Goal: Find contact information: Obtain details needed to contact an individual or organization

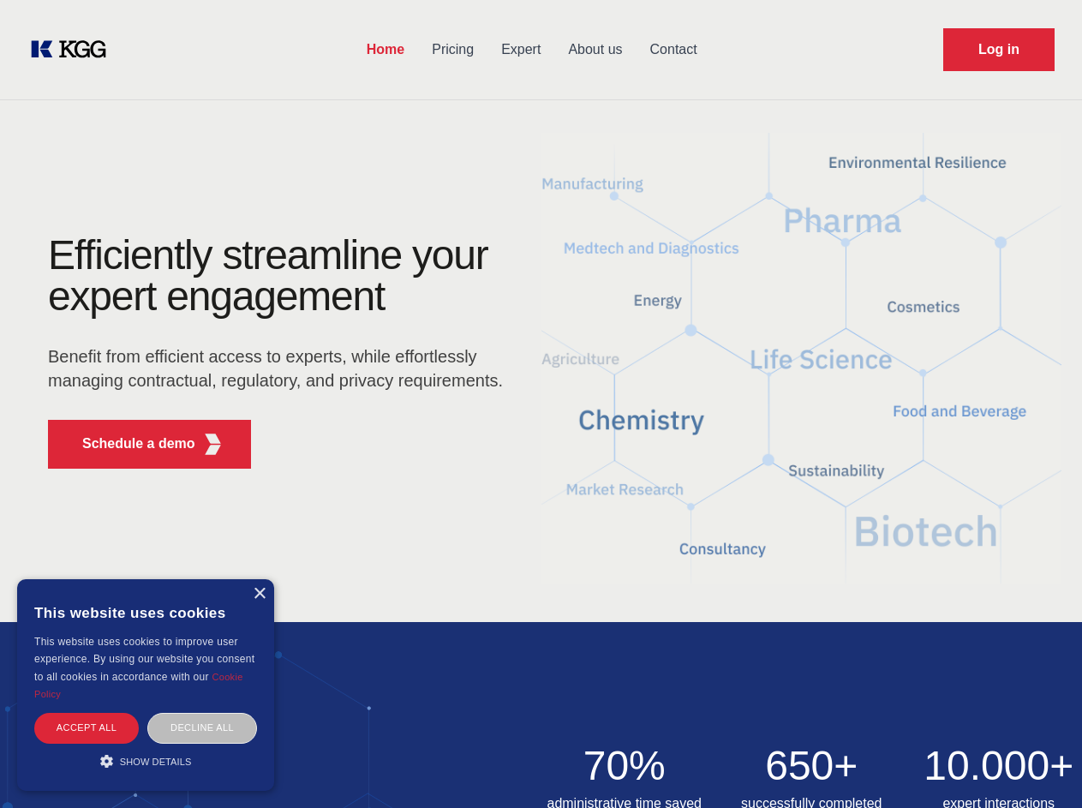
click at [541, 403] on div "Efficiently streamline your expert engagement Benefit from efficient access to …" at bounding box center [281, 359] width 521 height 248
click at [128, 444] on p "Schedule a demo" at bounding box center [138, 443] width 113 height 21
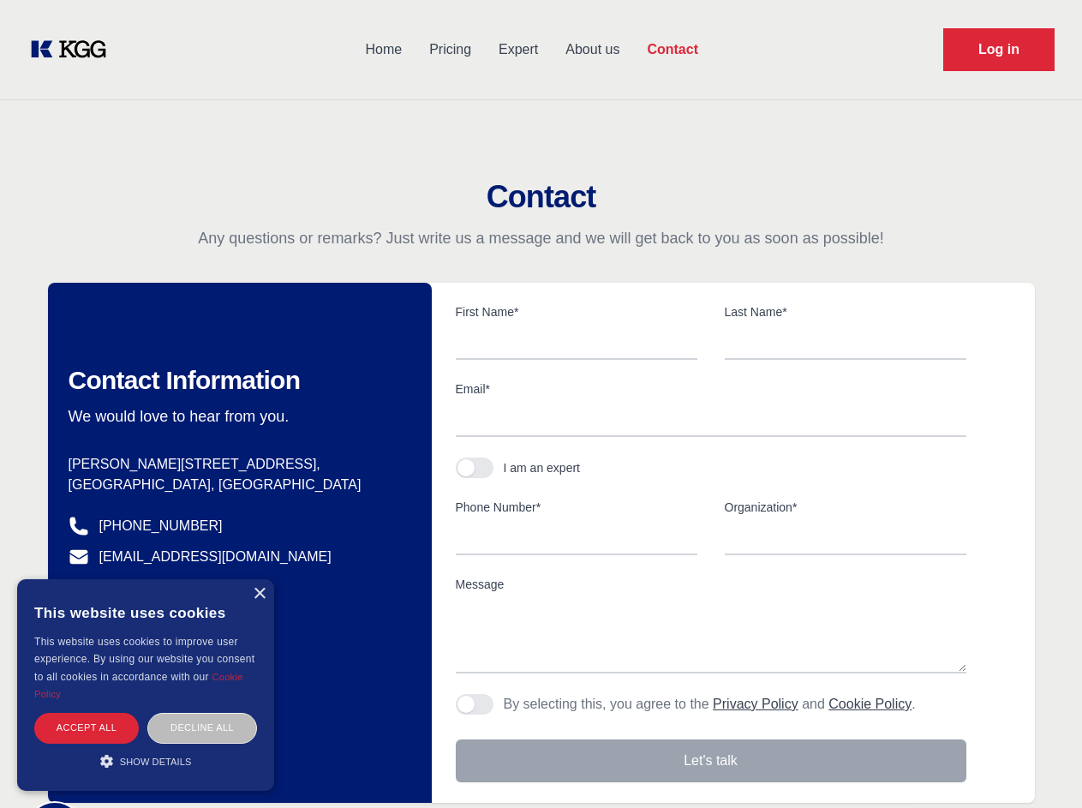
click at [259, 594] on div "× This website uses cookies This website uses cookies to improve user experienc…" at bounding box center [145, 685] width 257 height 212
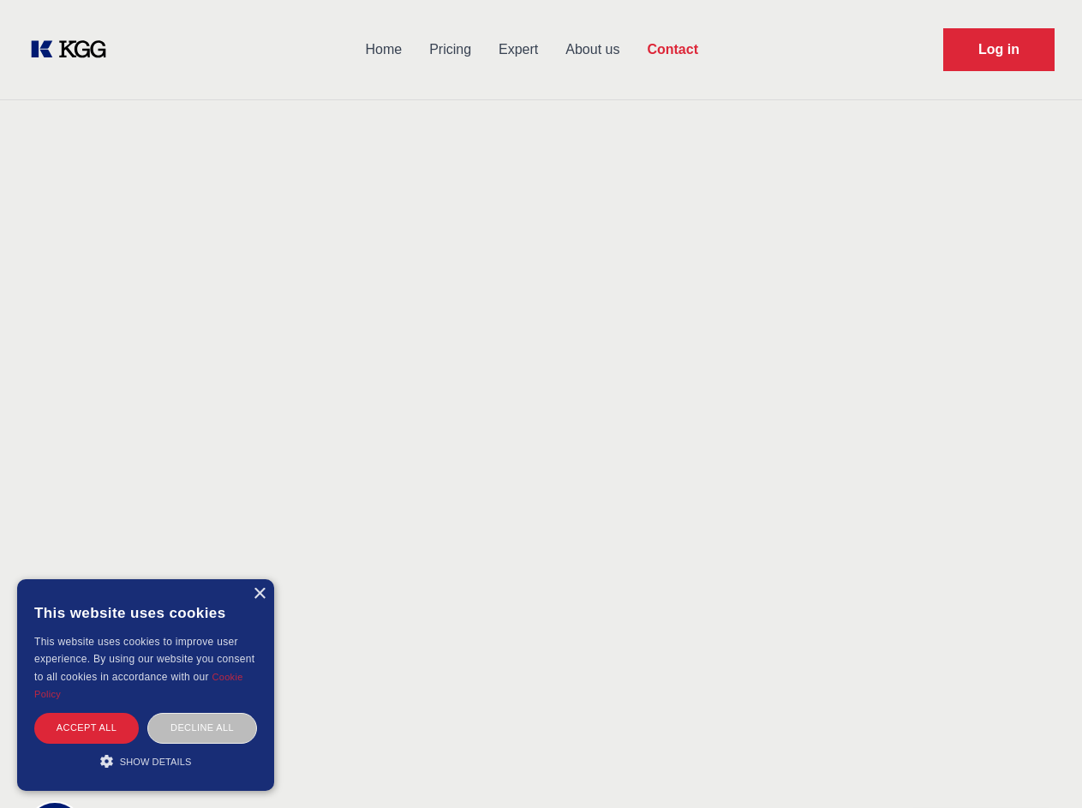
click at [87, 727] on div "Accept all" at bounding box center [86, 728] width 105 height 30
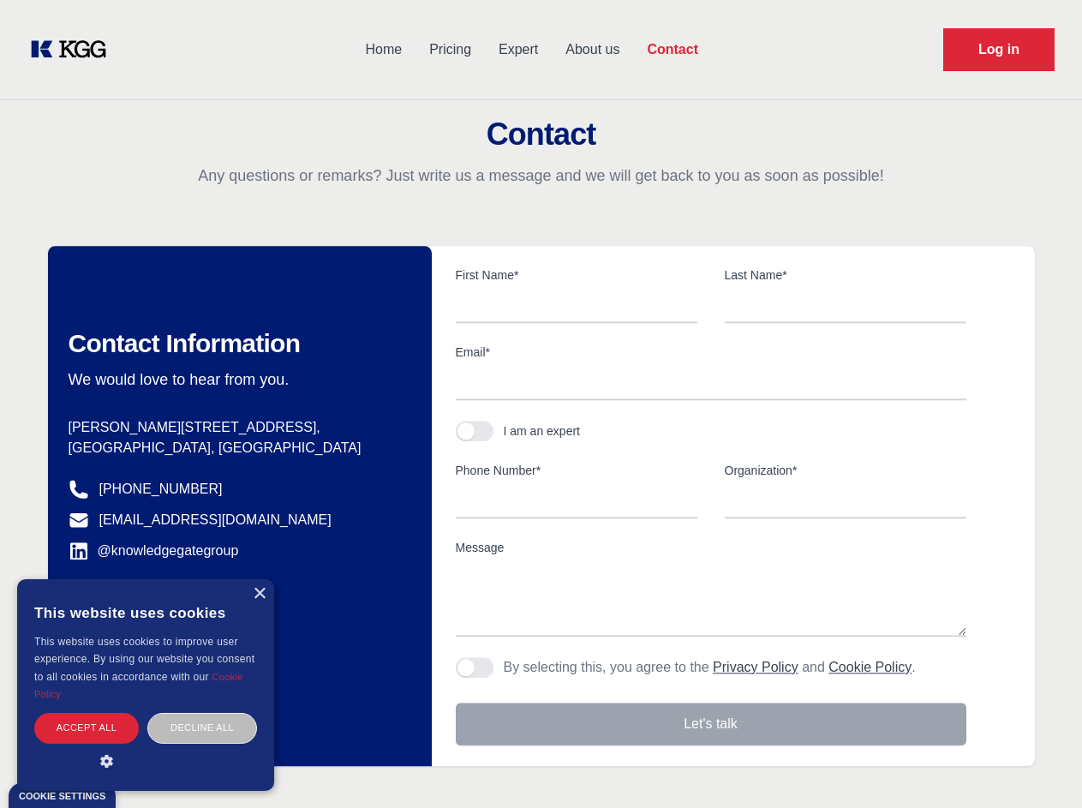
click at [202, 727] on body "Home Pricing Expert About us Contact Log in Contact Any questions or remarks? J…" at bounding box center [541, 753] width 1082 height 1506
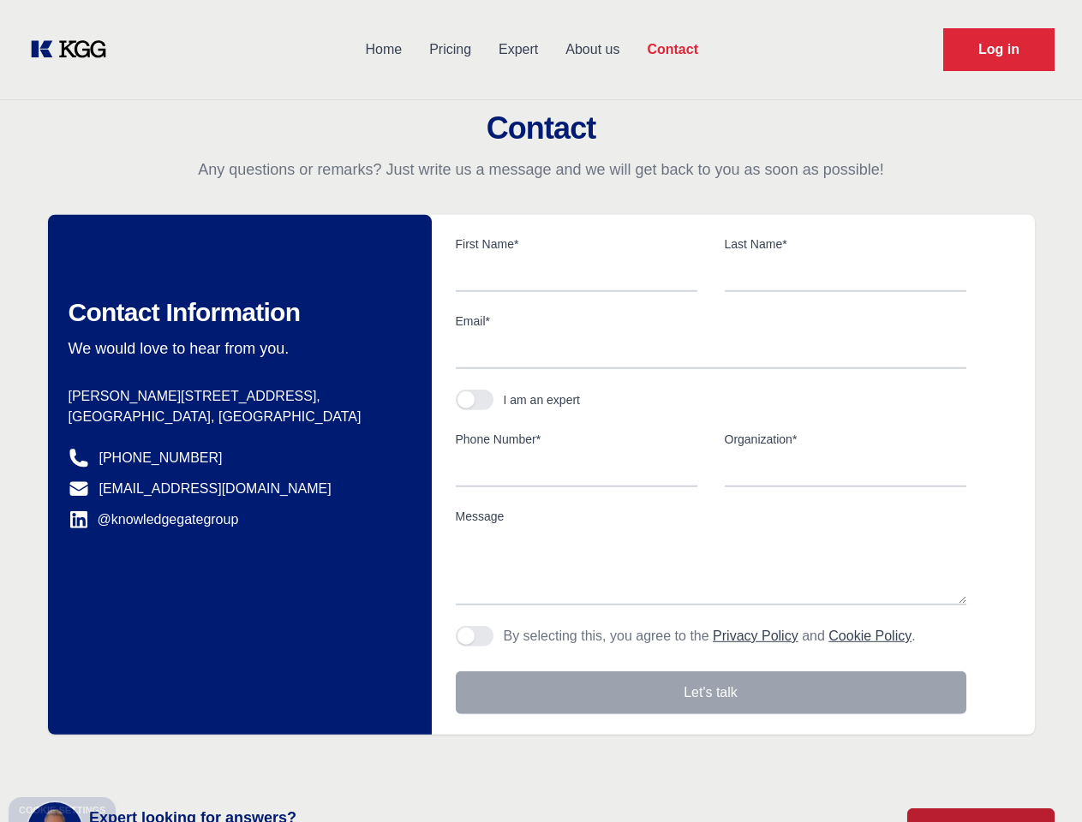
click at [146, 761] on main "Contact Any questions or remarks? Just write us a message and we will get back …" at bounding box center [541, 446] width 1082 height 892
